Goal: Task Accomplishment & Management: Use online tool/utility

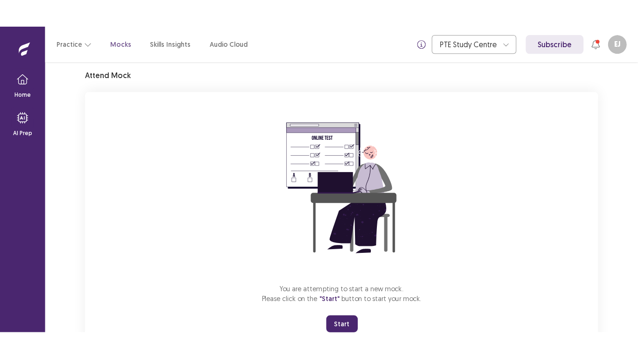
scroll to position [66, 0]
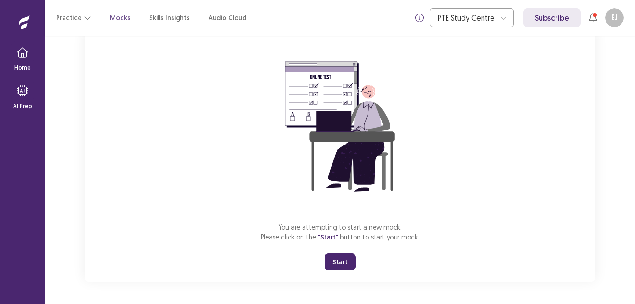
click at [337, 261] on button "Start" at bounding box center [339, 261] width 31 height 17
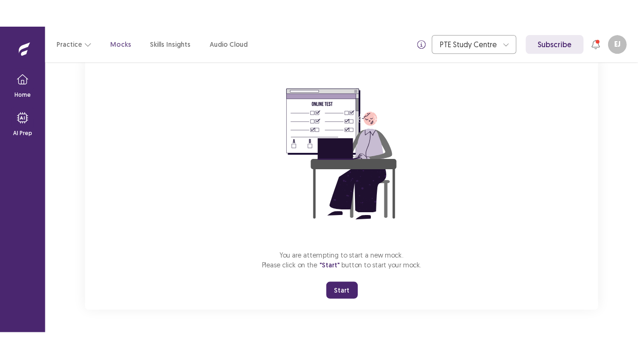
scroll to position [11, 0]
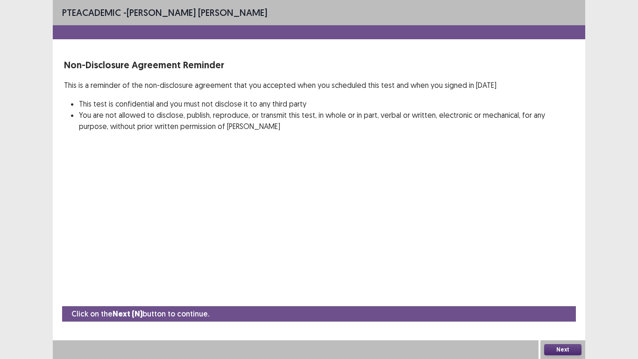
click at [573, 303] on button "Next" at bounding box center [562, 349] width 37 height 11
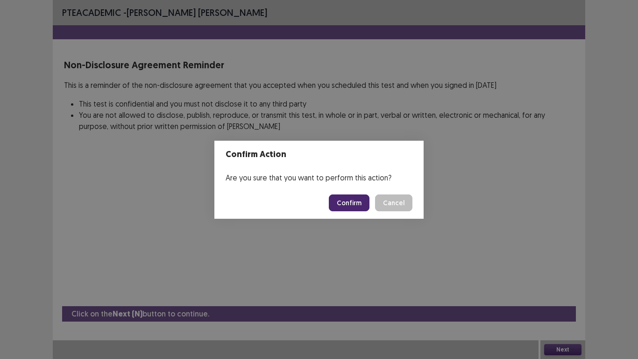
click at [353, 206] on button "Confirm" at bounding box center [349, 202] width 41 height 17
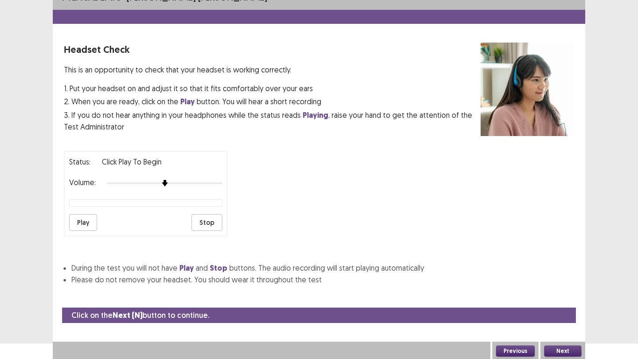
scroll to position [17, 0]
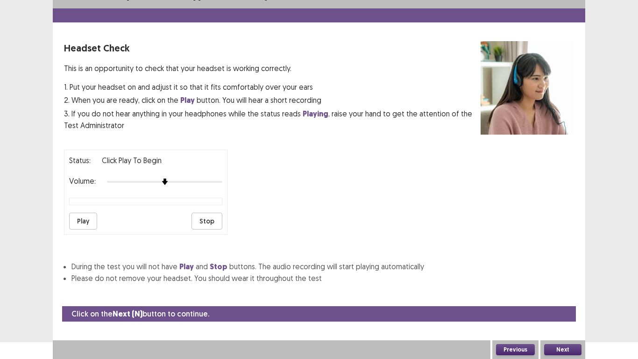
click at [81, 219] on button "Play" at bounding box center [83, 221] width 28 height 17
click at [85, 221] on button "Play" at bounding box center [83, 221] width 28 height 17
click at [572, 303] on button "Next" at bounding box center [562, 349] width 37 height 11
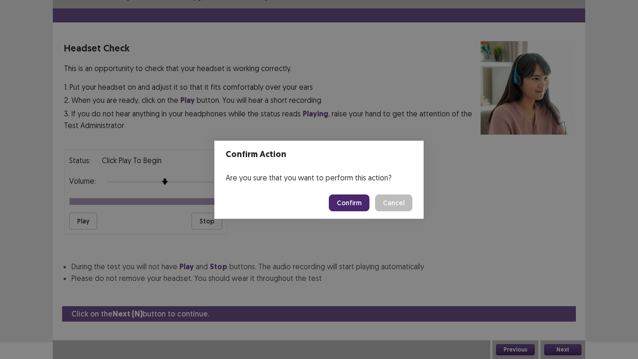
click at [362, 201] on button "Confirm" at bounding box center [349, 202] width 41 height 17
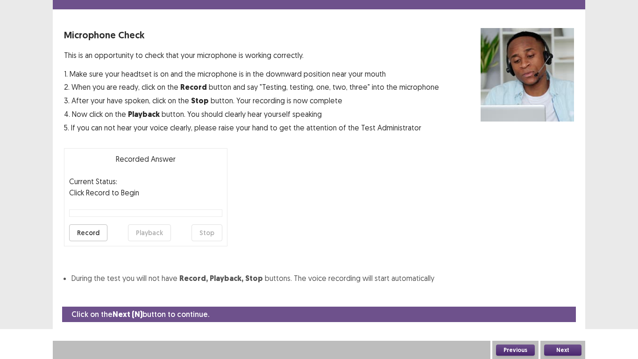
scroll to position [30, 0]
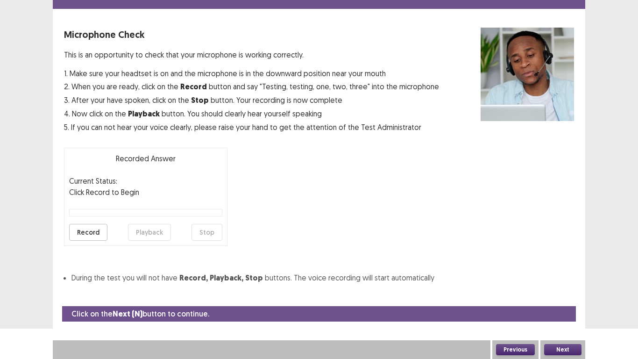
click at [92, 230] on button "Record" at bounding box center [88, 232] width 38 height 17
click at [209, 237] on button "Stop" at bounding box center [207, 232] width 31 height 17
click at [152, 237] on button "Playback" at bounding box center [149, 232] width 43 height 17
click at [571, 303] on button "Next" at bounding box center [562, 349] width 37 height 11
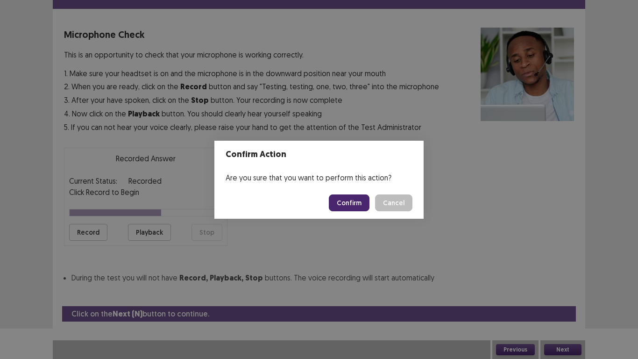
click at [352, 203] on button "Confirm" at bounding box center [349, 202] width 41 height 17
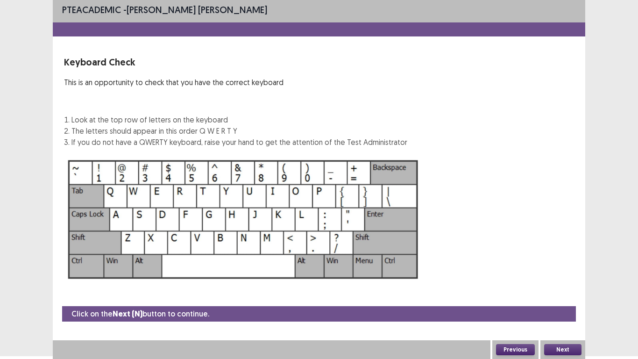
scroll to position [3, 0]
click at [563, 303] on button "Next" at bounding box center [562, 349] width 37 height 11
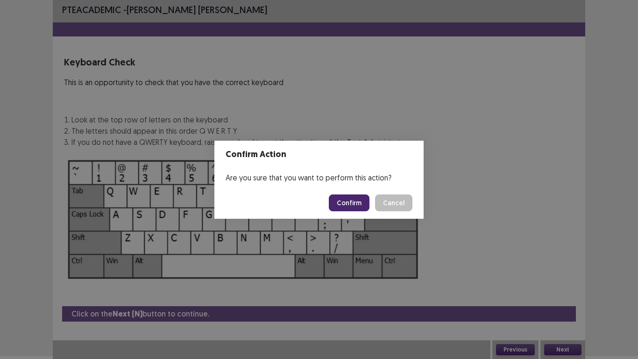
click at [353, 207] on button "Confirm" at bounding box center [349, 202] width 41 height 17
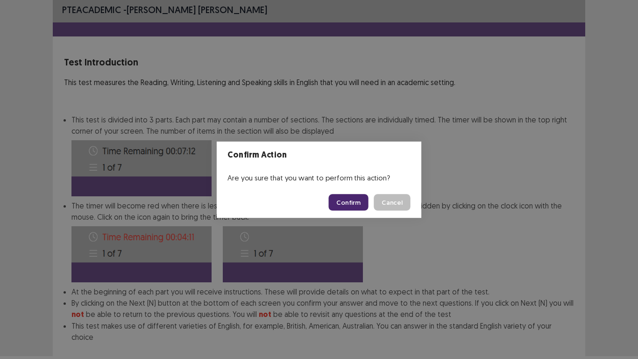
scroll to position [50, 0]
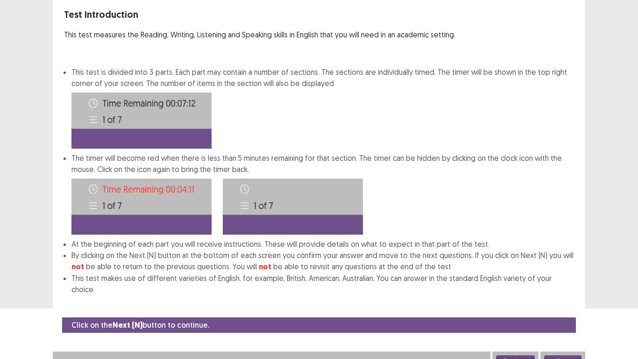
drag, startPoint x: 573, startPoint y: 348, endPoint x: 560, endPoint y: 328, distance: 24.4
click at [569, 303] on div "Click on the Next (N) button to continue. Previous Next" at bounding box center [319, 343] width 533 height 53
click at [566, 303] on button "Next" at bounding box center [562, 360] width 37 height 11
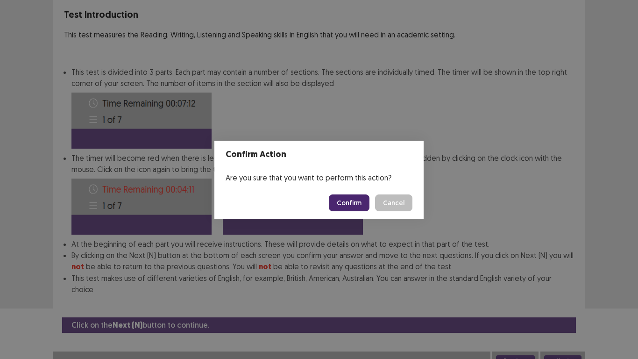
click at [350, 199] on button "Confirm" at bounding box center [349, 202] width 41 height 17
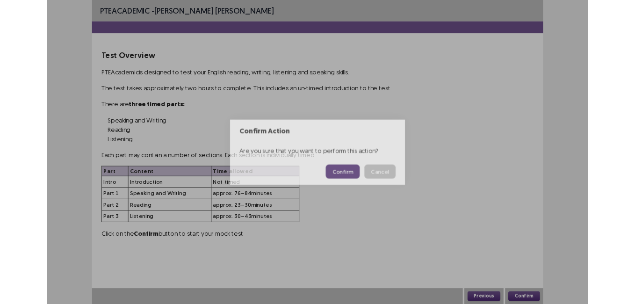
scroll to position [0, 0]
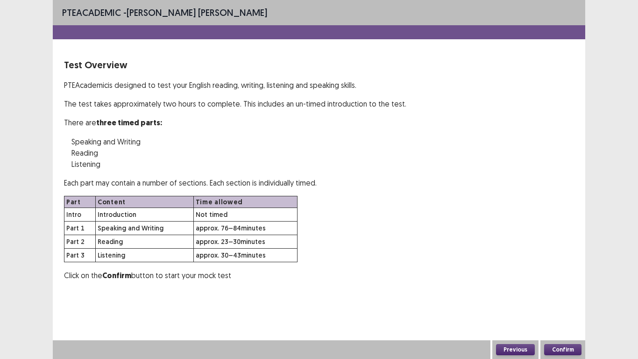
drag, startPoint x: 566, startPoint y: 350, endPoint x: 564, endPoint y: 344, distance: 6.1
click at [564, 303] on button "Confirm" at bounding box center [562, 349] width 37 height 11
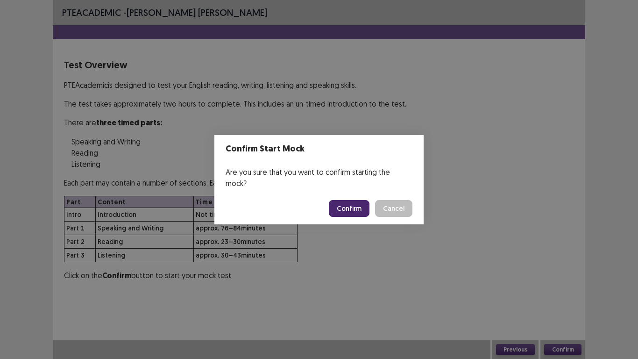
click at [353, 203] on button "Confirm" at bounding box center [349, 208] width 41 height 17
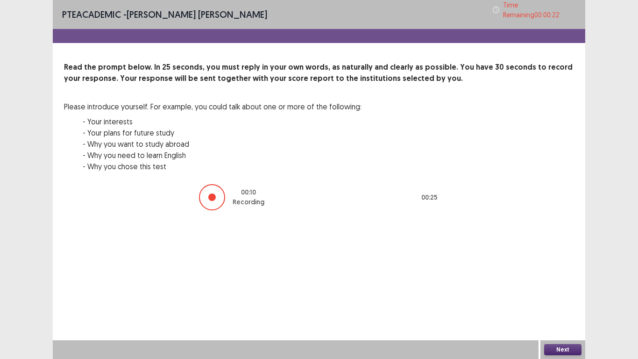
click at [566, 303] on button "Next" at bounding box center [562, 349] width 37 height 11
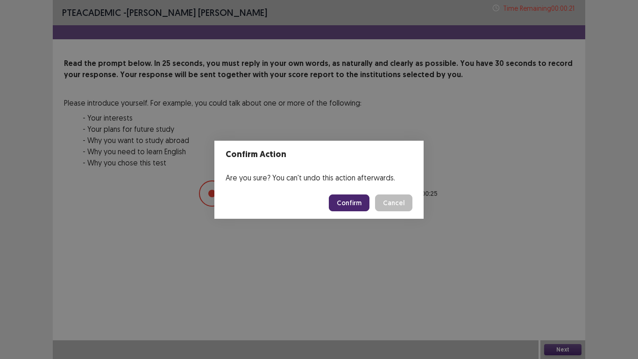
click at [360, 199] on button "Confirm" at bounding box center [349, 202] width 41 height 17
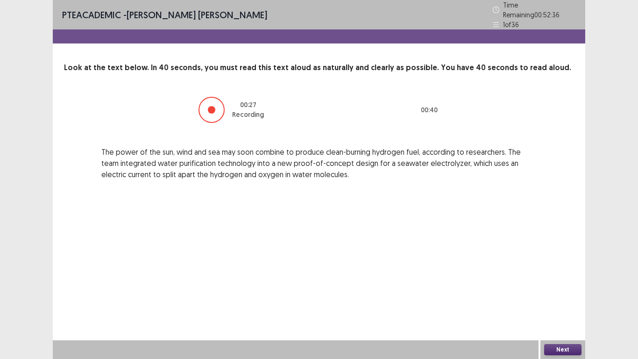
click at [569, 303] on button "Next" at bounding box center [562, 349] width 37 height 11
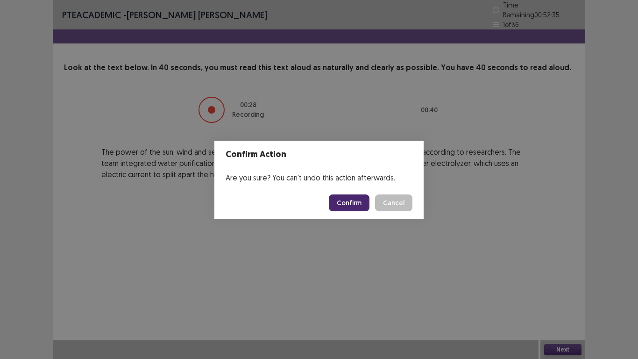
click at [355, 206] on button "Confirm" at bounding box center [349, 202] width 41 height 17
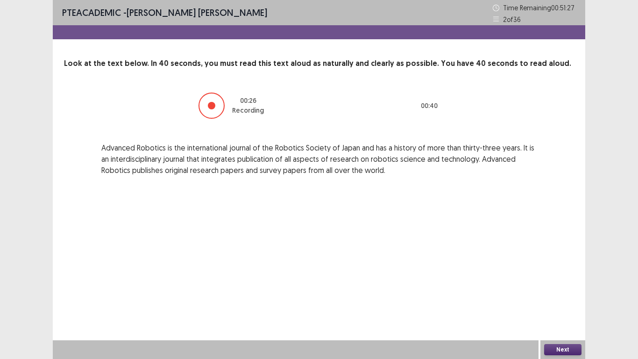
click at [572, 303] on button "Next" at bounding box center [562, 349] width 37 height 11
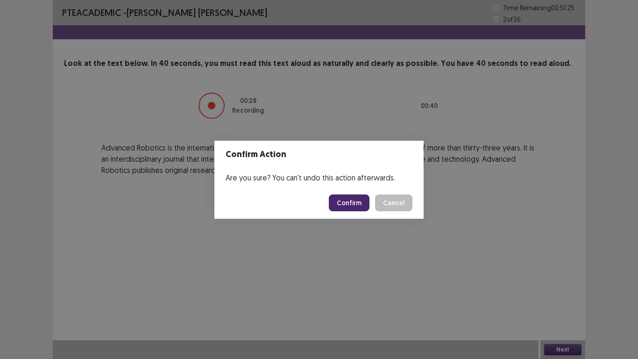
click at [343, 204] on button "Confirm" at bounding box center [349, 202] width 41 height 17
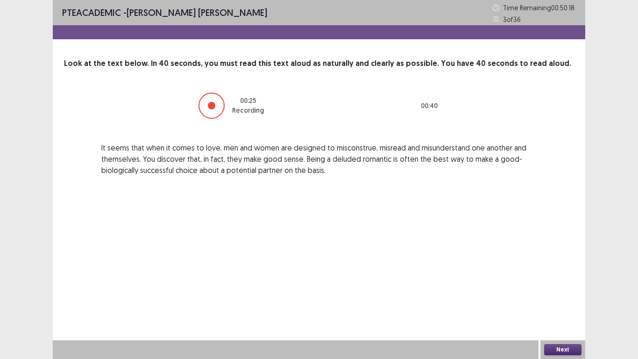
click at [577, 303] on button "Next" at bounding box center [562, 349] width 37 height 11
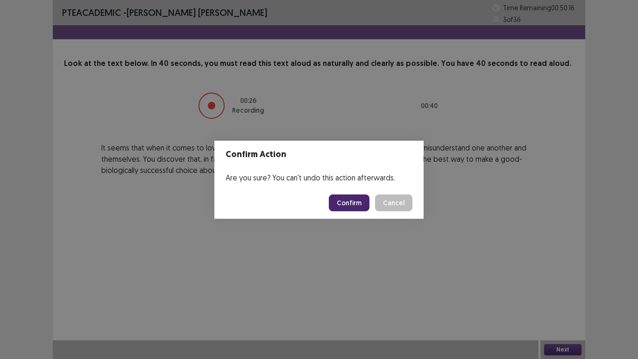
click at [358, 200] on button "Confirm" at bounding box center [349, 202] width 41 height 17
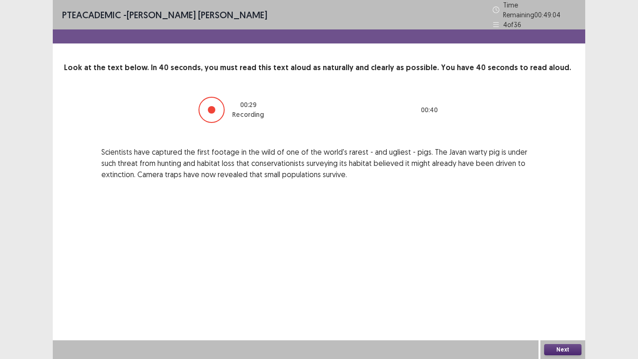
click at [575, 303] on div "Next" at bounding box center [563, 349] width 45 height 19
click at [569, 303] on button "Next" at bounding box center [562, 349] width 37 height 11
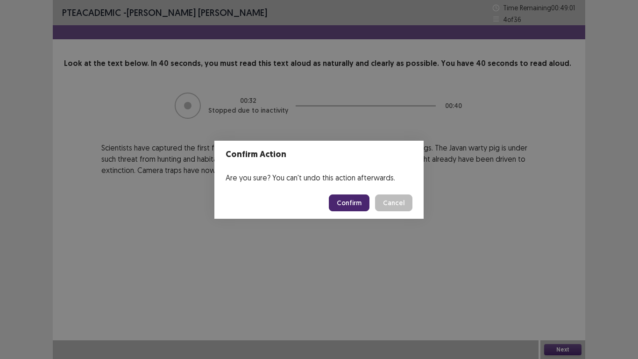
click at [350, 205] on button "Confirm" at bounding box center [349, 202] width 41 height 17
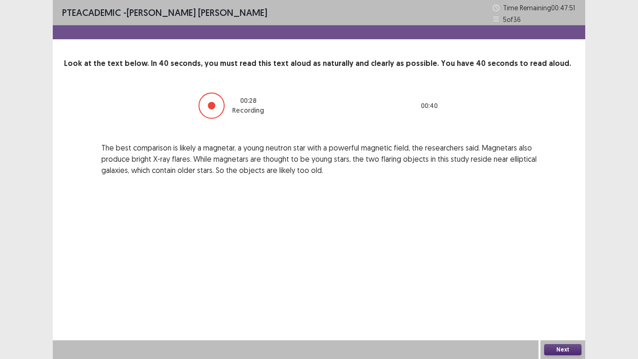
click at [561, 303] on button "Next" at bounding box center [562, 349] width 37 height 11
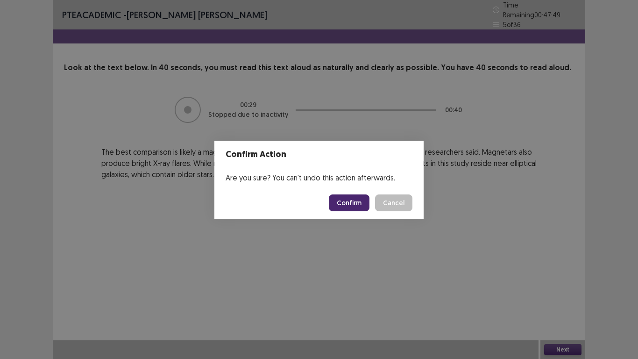
click at [344, 200] on button "Confirm" at bounding box center [349, 202] width 41 height 17
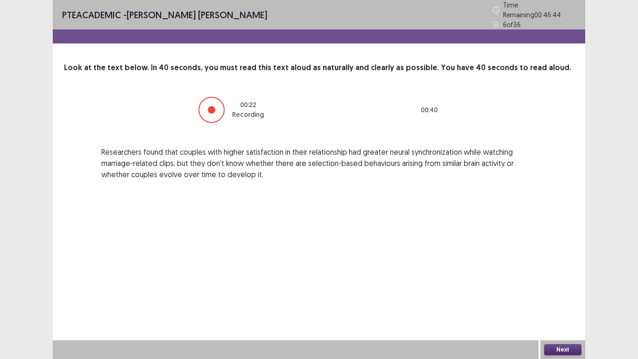
drag, startPoint x: 567, startPoint y: 343, endPoint x: 562, endPoint y: 331, distance: 13.8
click at [565, 303] on div "PTE academic - [PERSON_NAME] [PERSON_NAME] Time Remaining 00 : 46 : 44 6 of 36 …" at bounding box center [319, 179] width 533 height 359
drag, startPoint x: 563, startPoint y: 348, endPoint x: 561, endPoint y: 338, distance: 10.0
click at [562, 303] on div "PTE academic - [PERSON_NAME] [PERSON_NAME] Time Remaining 00 : 46 : 43 6 of 36 …" at bounding box center [319, 179] width 533 height 359
click at [560, 303] on button "Next" at bounding box center [562, 349] width 37 height 11
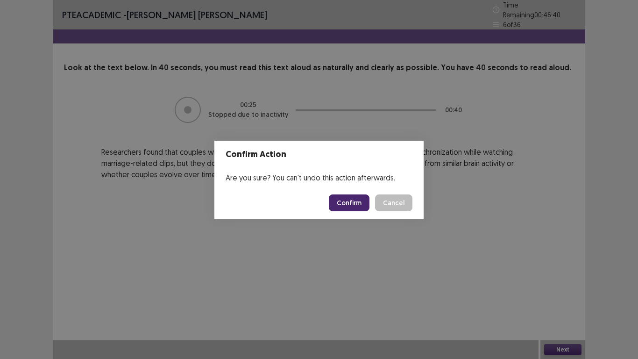
click at [355, 204] on button "Confirm" at bounding box center [349, 202] width 41 height 17
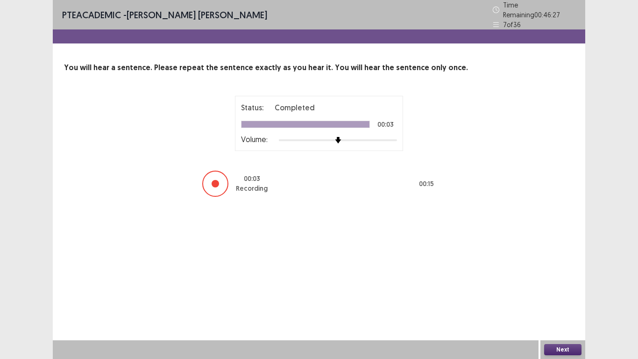
click at [572, 303] on button "Next" at bounding box center [562, 349] width 37 height 11
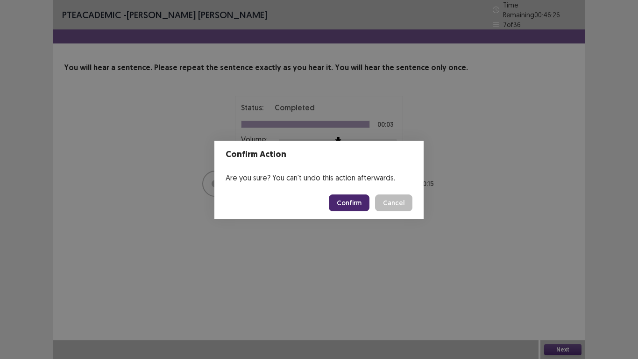
click at [345, 202] on button "Confirm" at bounding box center [349, 202] width 41 height 17
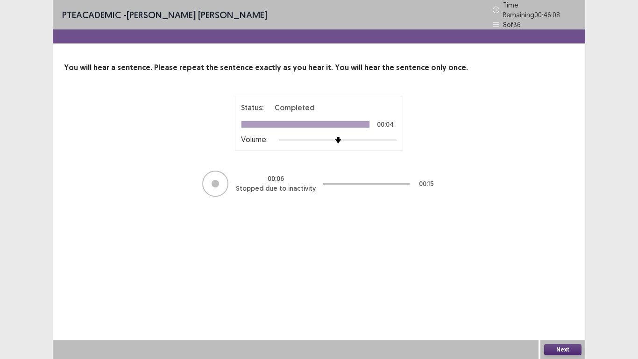
click at [559, 303] on button "Next" at bounding box center [562, 349] width 37 height 11
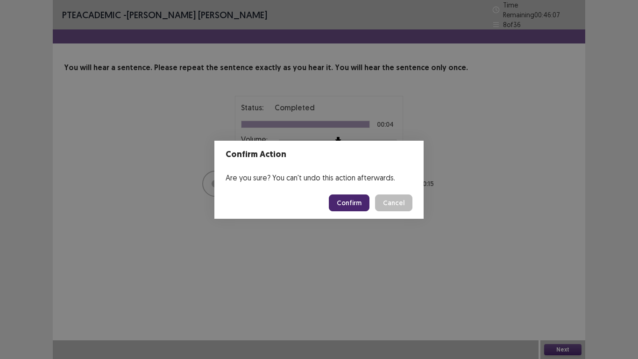
click at [358, 204] on button "Confirm" at bounding box center [349, 202] width 41 height 17
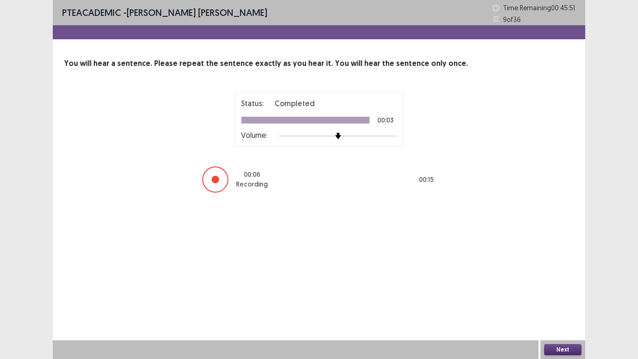
click at [558, 303] on button "Next" at bounding box center [562, 349] width 37 height 11
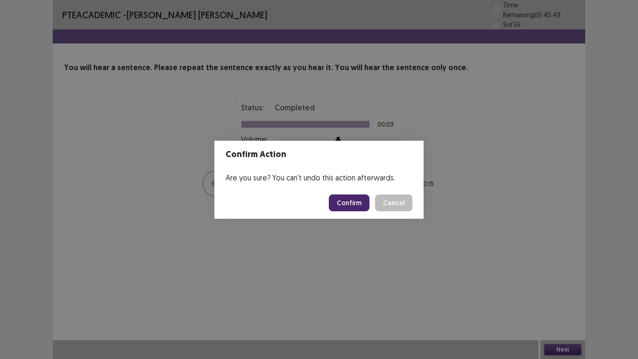
click at [352, 203] on button "Confirm" at bounding box center [349, 202] width 41 height 17
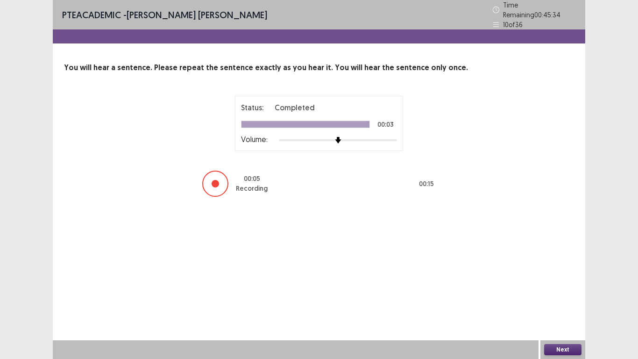
click at [565, 303] on button "Next" at bounding box center [562, 349] width 37 height 11
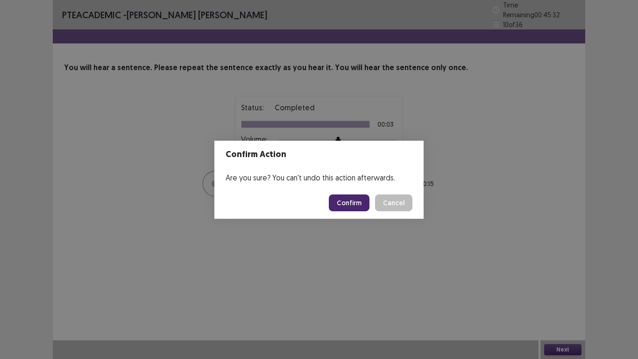
click at [351, 203] on button "Confirm" at bounding box center [349, 202] width 41 height 17
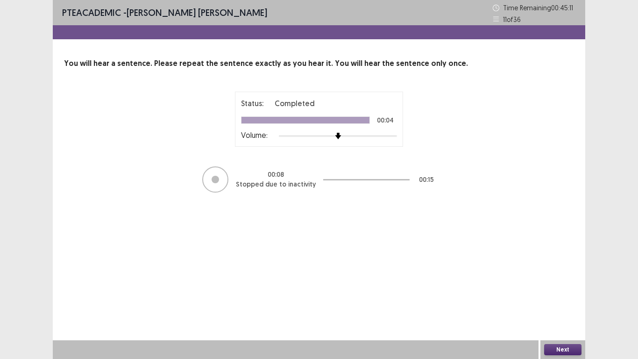
click at [563, 303] on button "Next" at bounding box center [562, 349] width 37 height 11
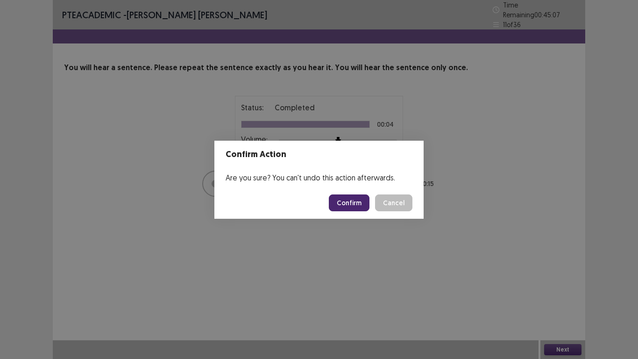
click at [147, 155] on div "Confirm Action Are you sure? You can't undo this action afterwards. Confirm Can…" at bounding box center [319, 179] width 638 height 359
